Goal: Task Accomplishment & Management: Manage account settings

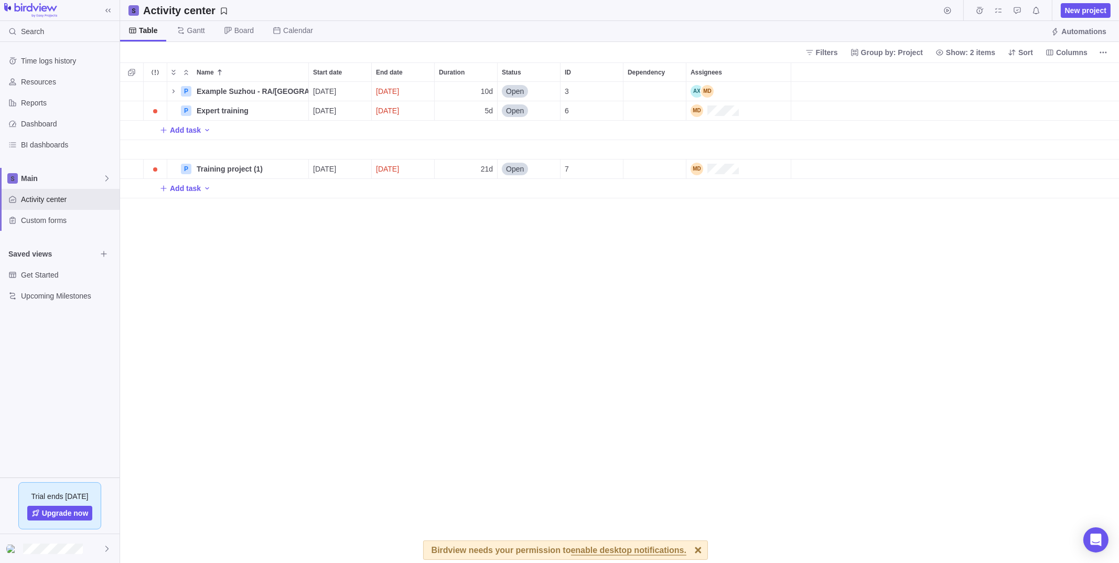
scroll to position [473, 991]
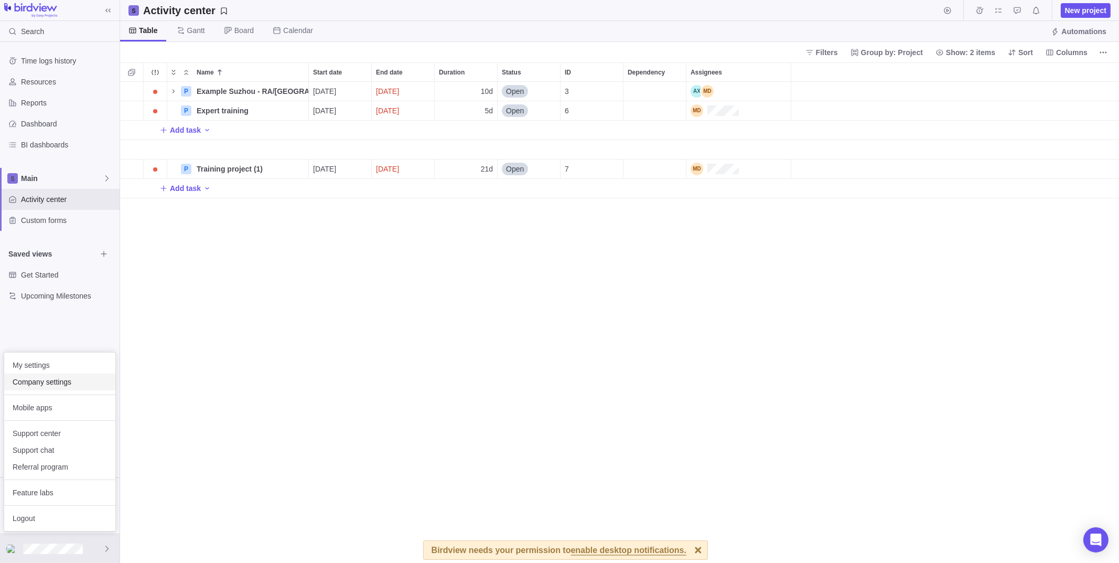
click at [70, 381] on span "Company settings" at bounding box center [60, 382] width 94 height 10
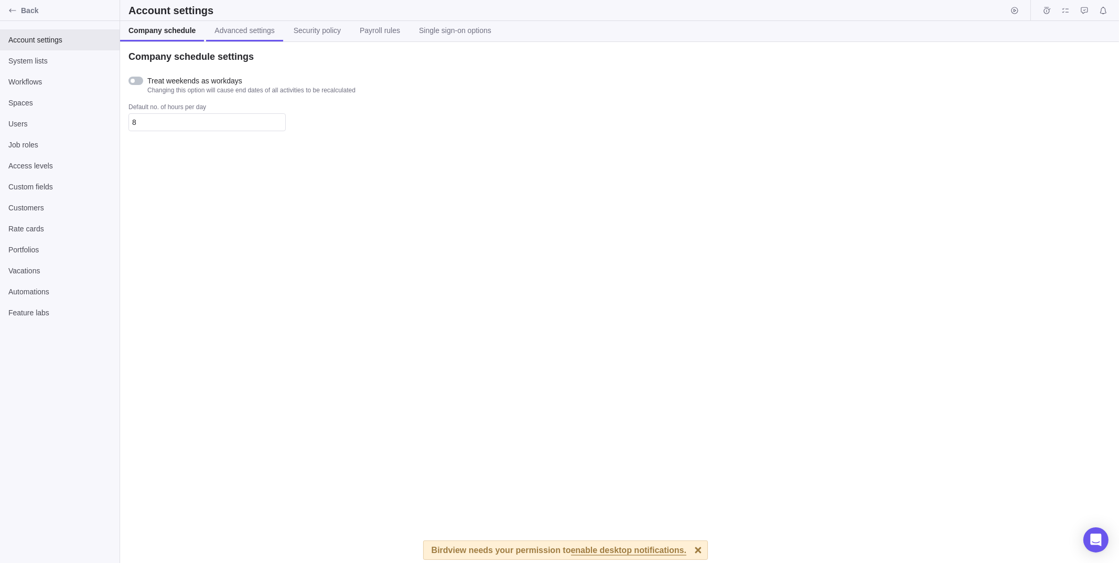
click at [234, 25] on span "Advanced settings" at bounding box center [245, 30] width 60 height 10
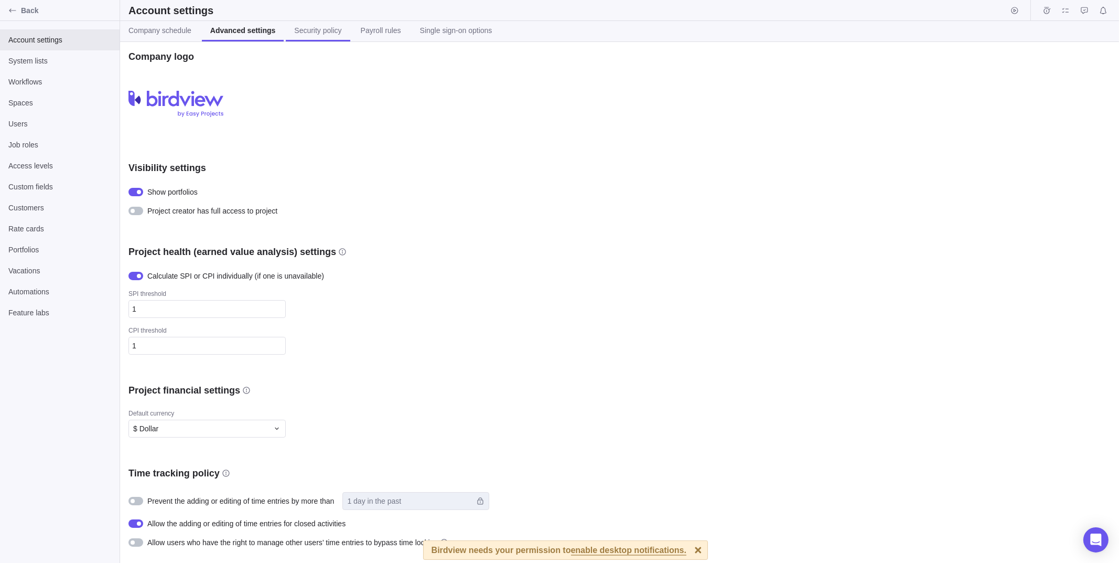
click at [314, 25] on link "Security policy" at bounding box center [318, 31] width 64 height 20
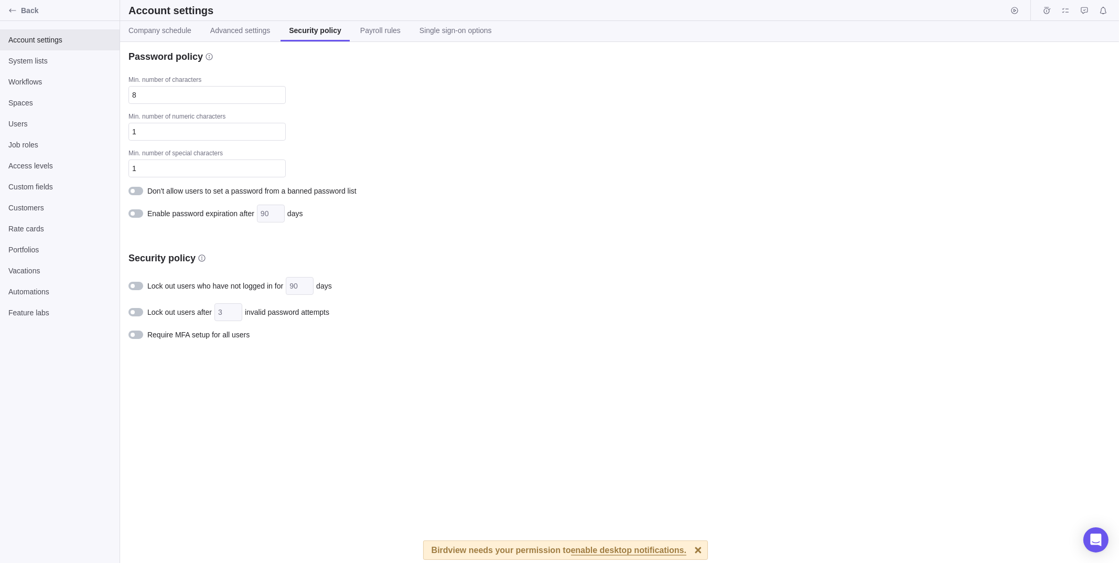
click at [138, 332] on div at bounding box center [136, 334] width 15 height 8
click at [138, 333] on div at bounding box center [139, 335] width 4 height 4
